Goal: Task Accomplishment & Management: Use online tool/utility

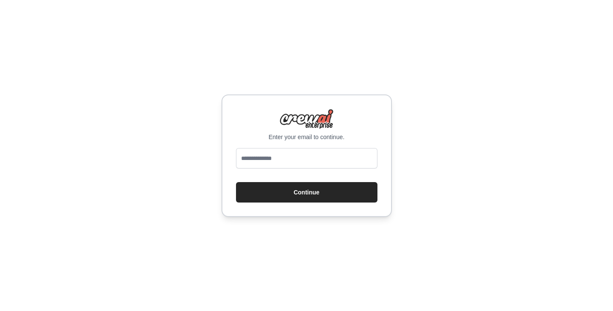
click at [319, 169] on div at bounding box center [306, 160] width 141 height 24
click at [315, 164] on input "email" at bounding box center [306, 158] width 141 height 20
type input "**********"
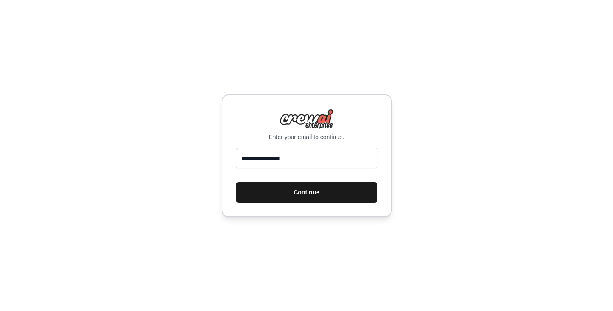
click at [304, 187] on button "Continue" at bounding box center [306, 192] width 141 height 20
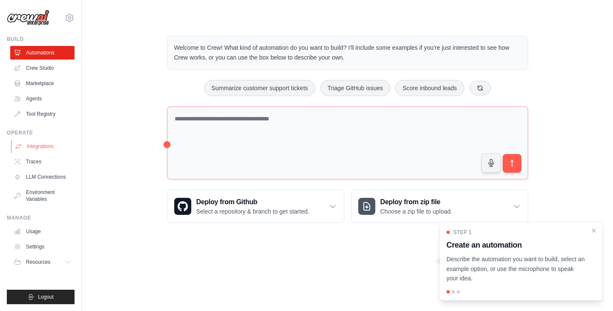
click at [47, 153] on link "Integrations" at bounding box center [43, 147] width 64 height 14
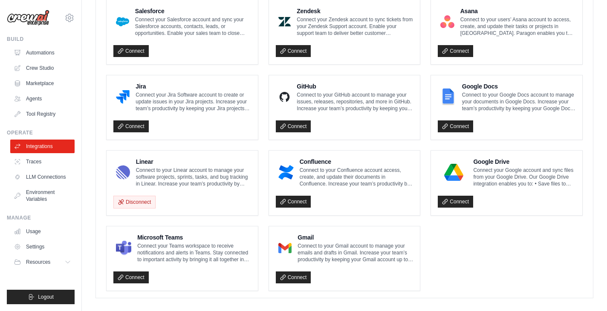
scroll to position [488, 0]
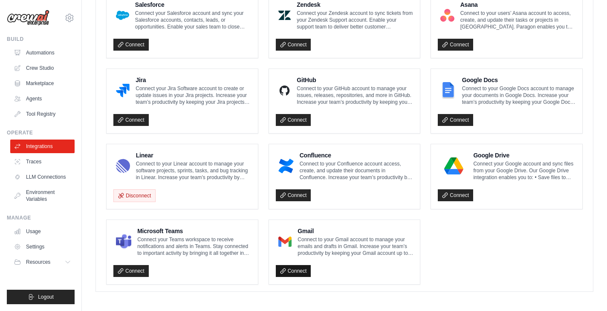
click at [304, 273] on link "Connect" at bounding box center [293, 271] width 35 height 12
click at [290, 265] on link "Connect" at bounding box center [293, 271] width 35 height 12
click at [288, 269] on link "Connect" at bounding box center [293, 271] width 35 height 12
